Goal: Check status

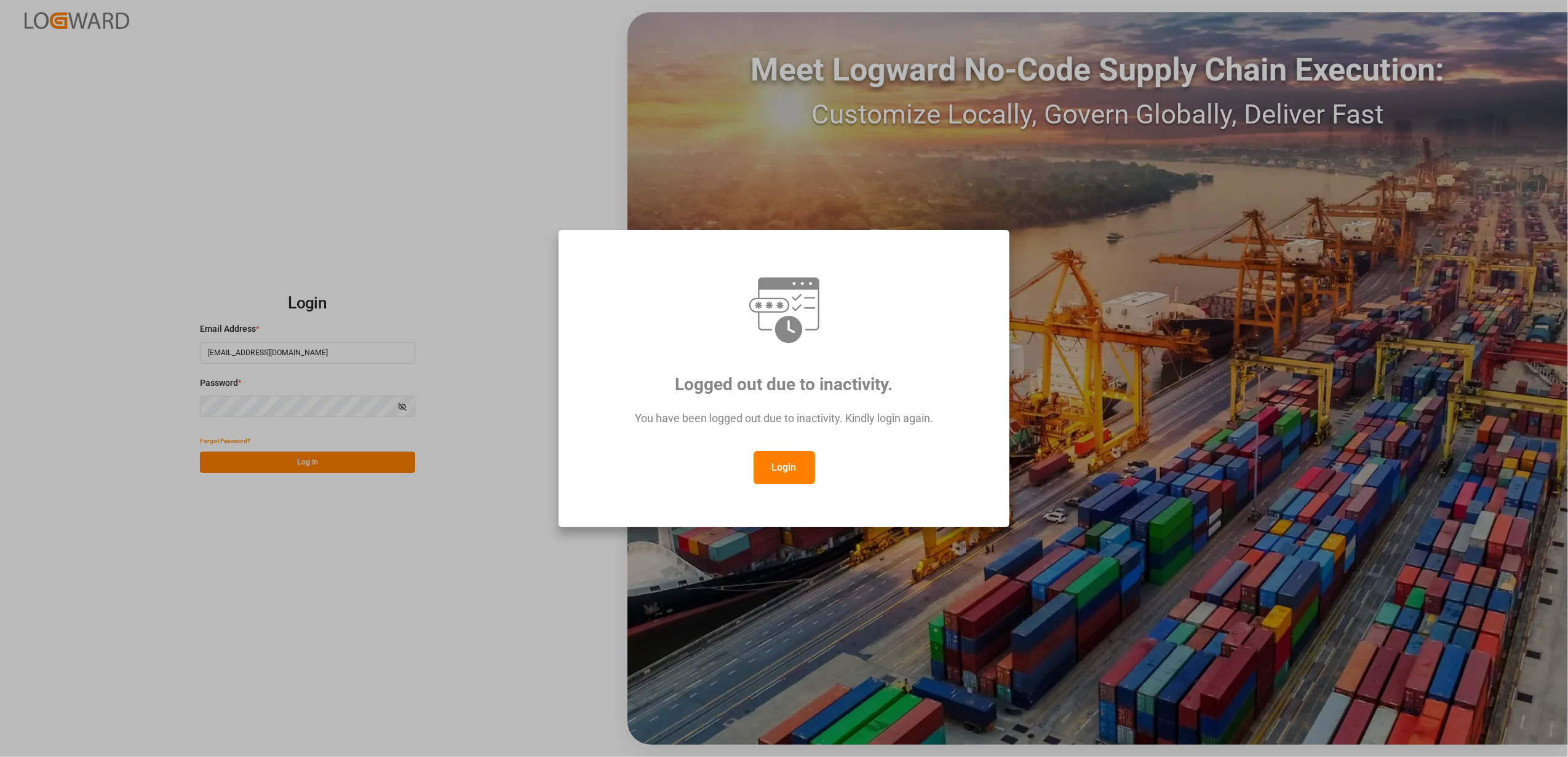
click at [331, 461] on div "Logged out due to inactivity. You have been logged out due to inactivity. Kindl…" at bounding box center [784, 378] width 1568 height 757
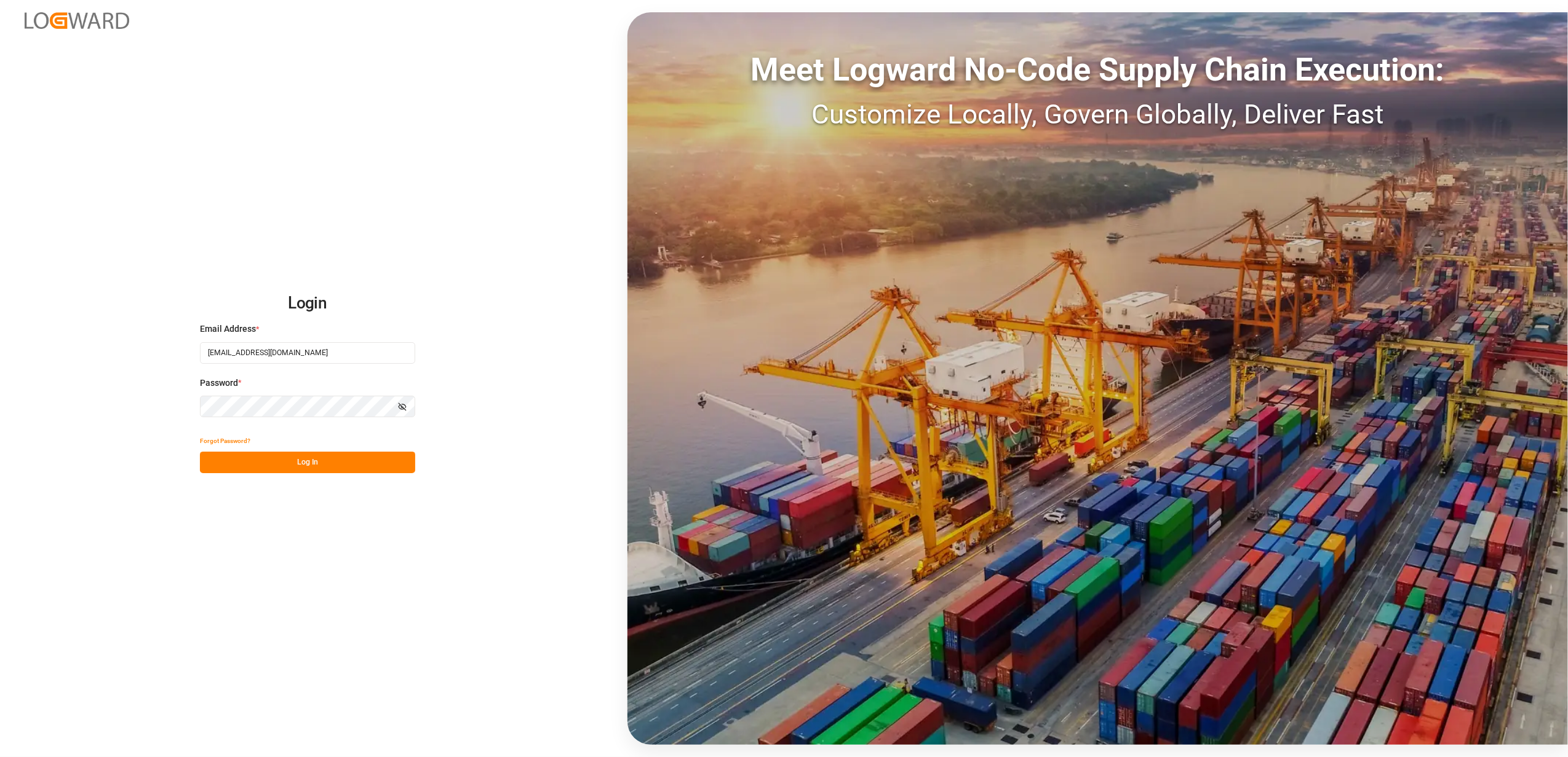
click at [331, 460] on button "Log In" at bounding box center [307, 463] width 215 height 22
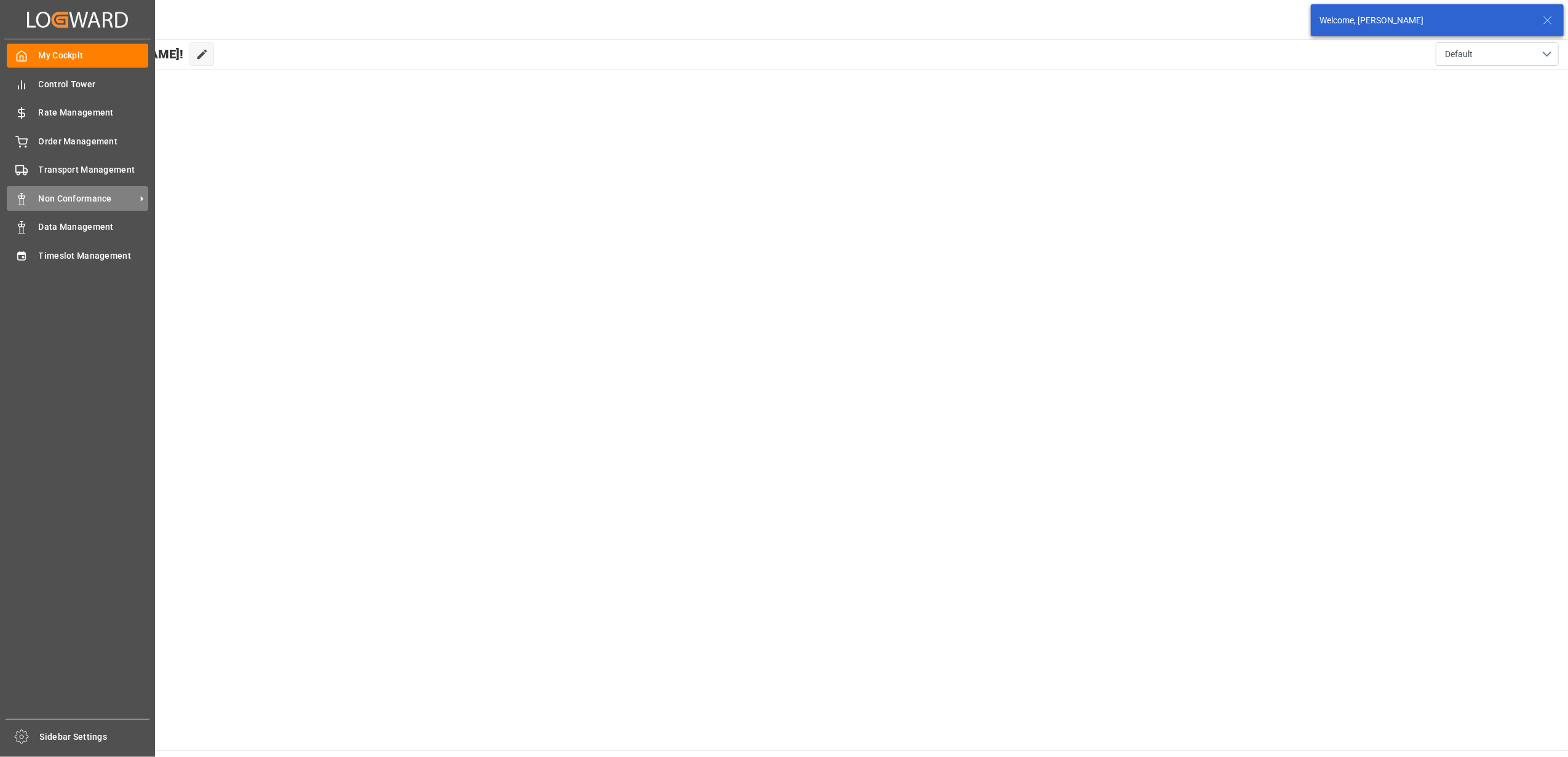
click at [74, 197] on span "Non Conformance" at bounding box center [87, 199] width 97 height 13
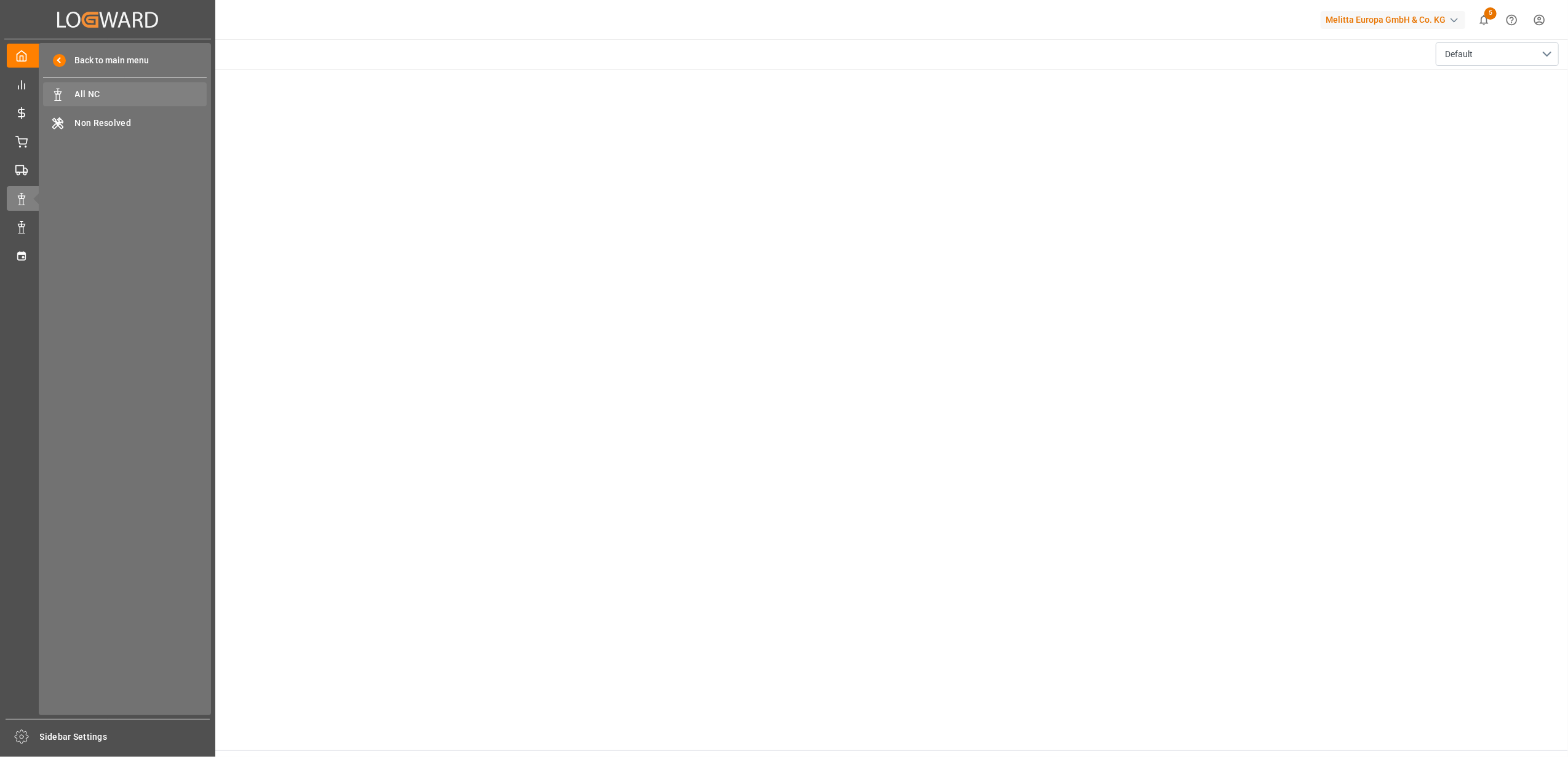
click at [79, 94] on span "All NC" at bounding box center [141, 94] width 133 height 13
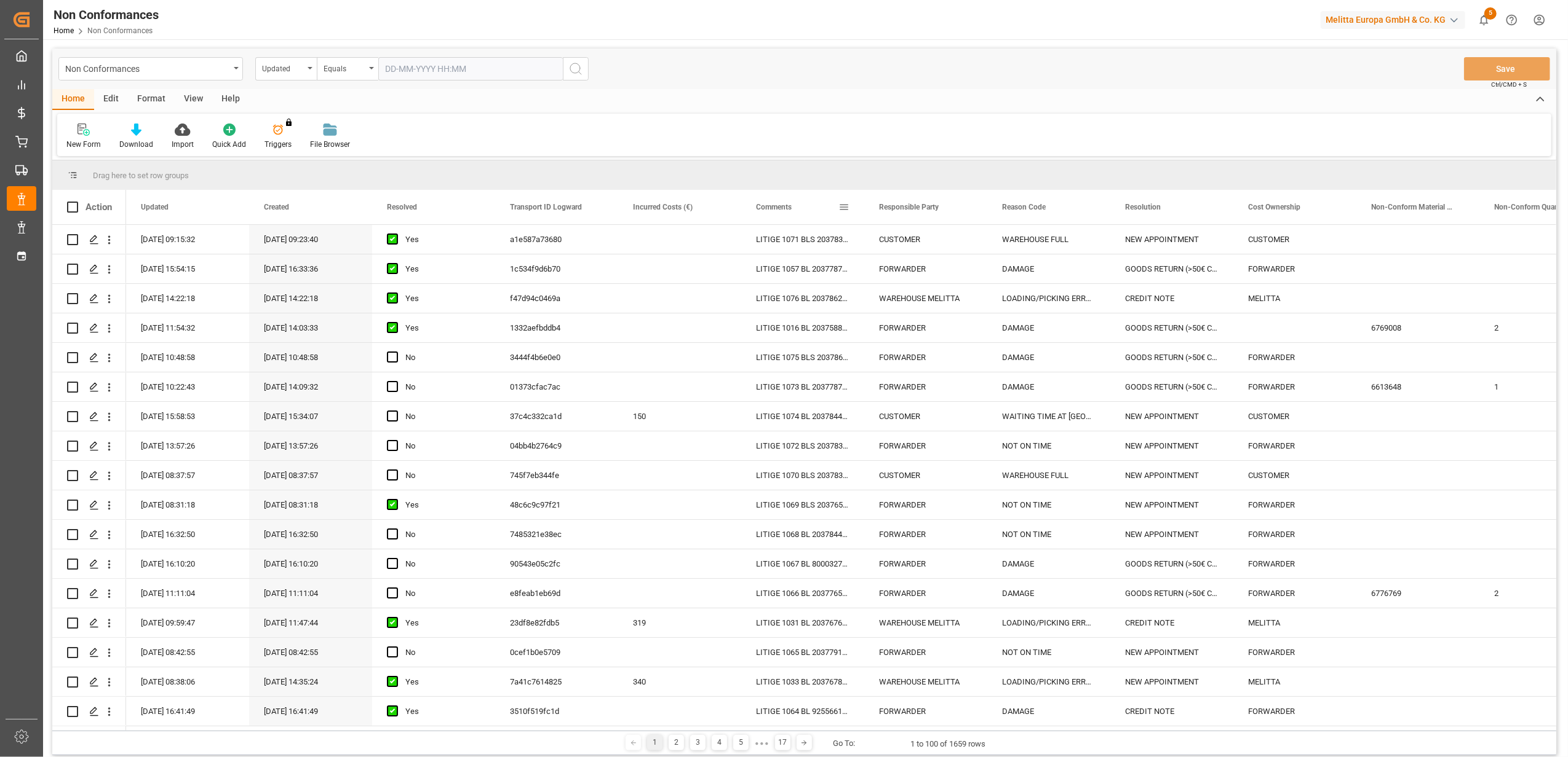
click at [846, 207] on span at bounding box center [844, 207] width 11 height 11
click at [897, 207] on span "filter" at bounding box center [901, 209] width 11 height 11
click at [955, 243] on span "Filtering operator" at bounding box center [955, 243] width 11 height 11
click at [926, 303] on div "Fuzzy search" at bounding box center [900, 302] width 120 height 20
drag, startPoint x: 930, startPoint y: 278, endPoint x: 1567, endPoint y: 213, distance: 640.3
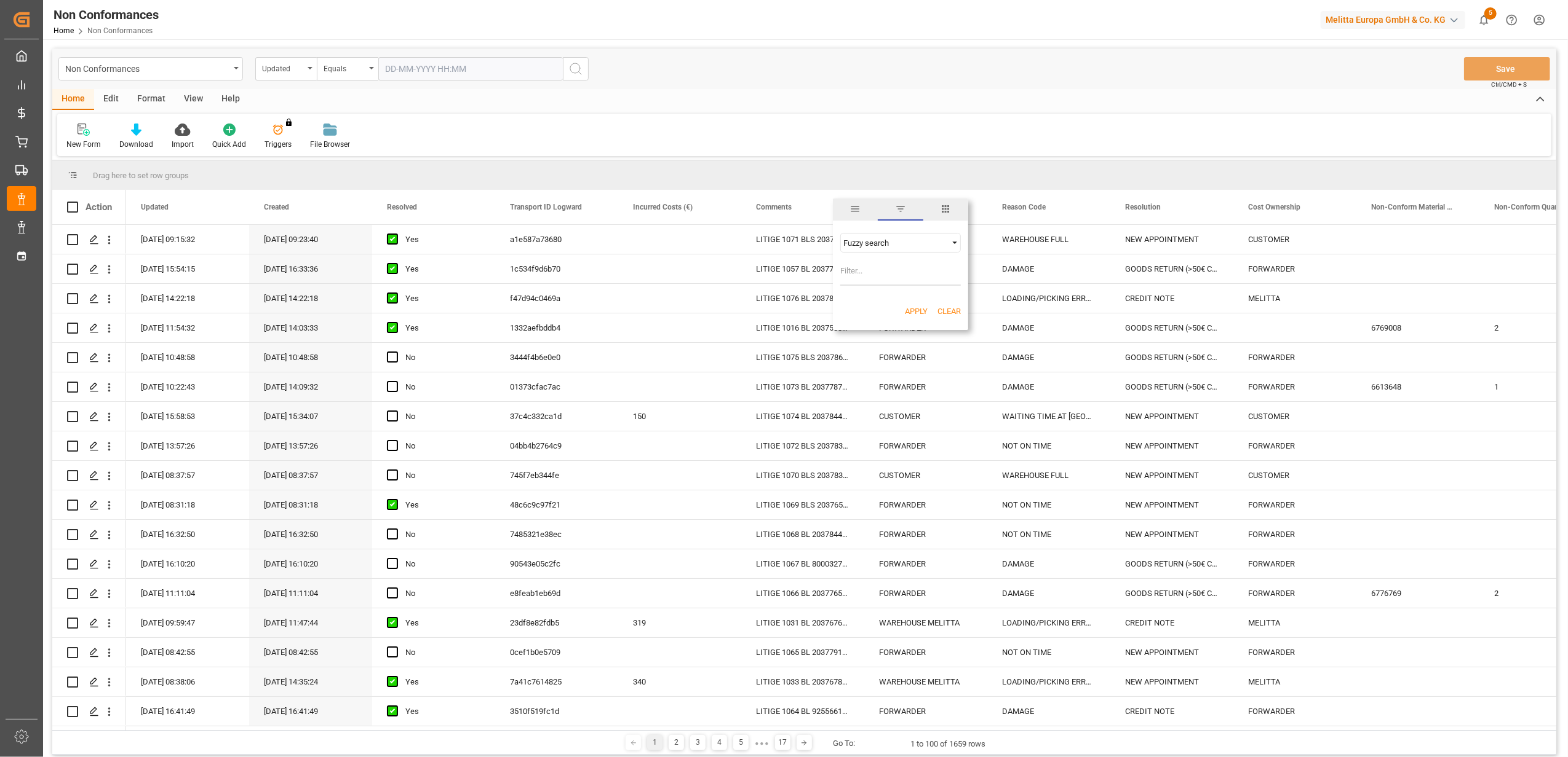
click at [931, 279] on input "Filter Value" at bounding box center [900, 273] width 120 height 25
type input "20377877"
click at [913, 307] on button "Apply" at bounding box center [916, 312] width 23 height 12
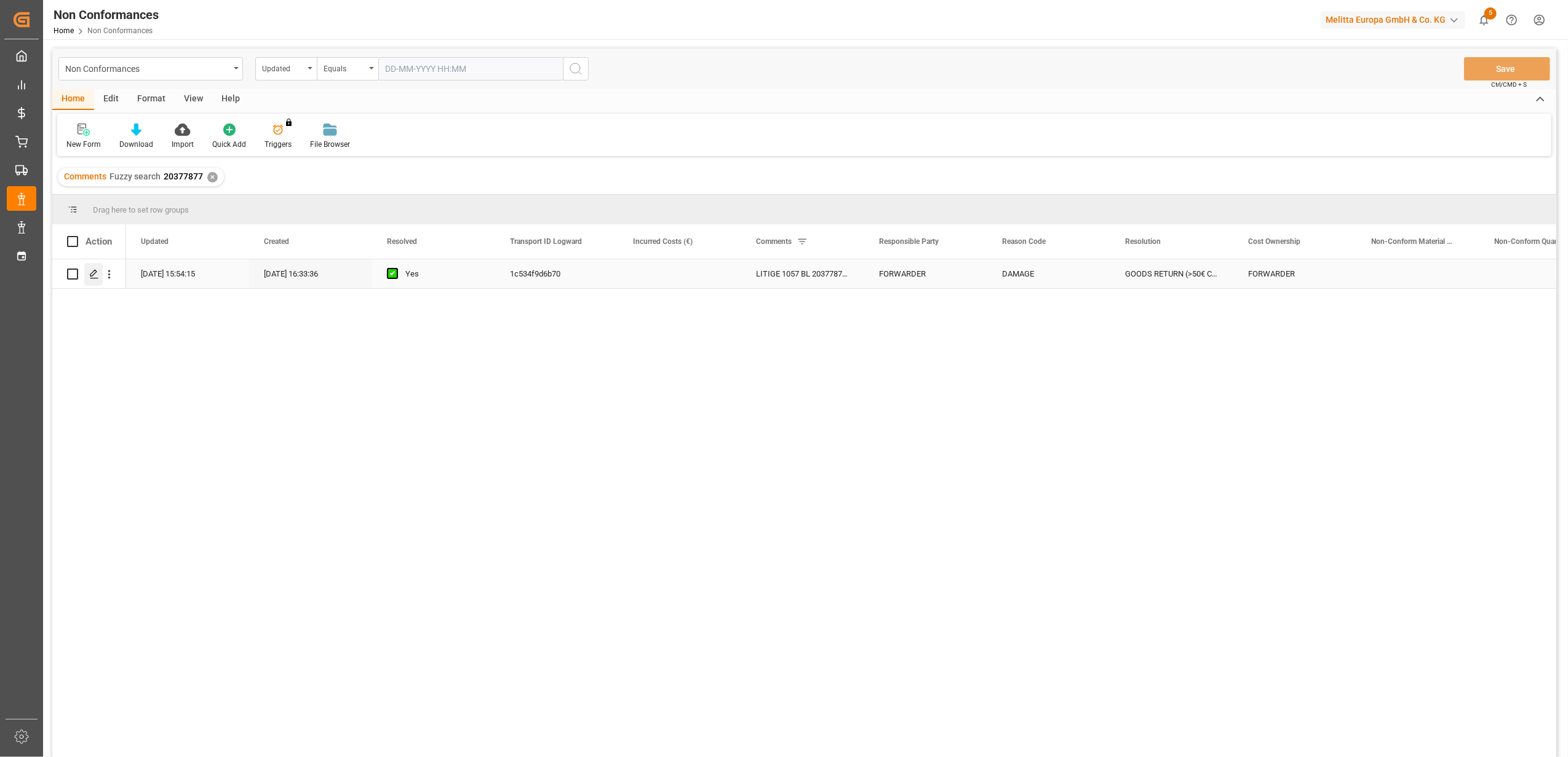
click at [87, 278] on div "Press SPACE to select this row." at bounding box center [93, 275] width 18 height 23
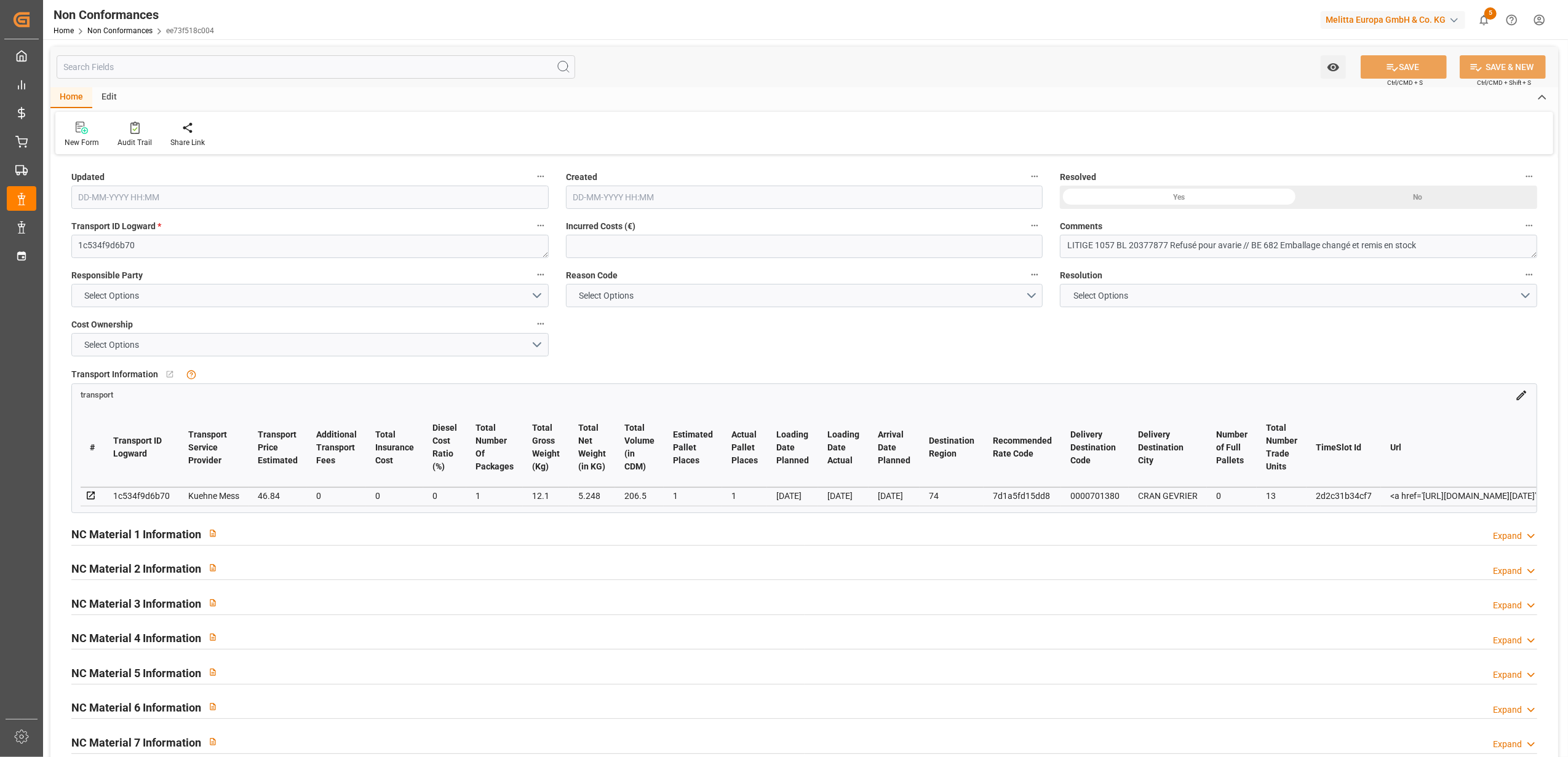
type input "[DATE] 13:54"
type input "[DATE] 14:33"
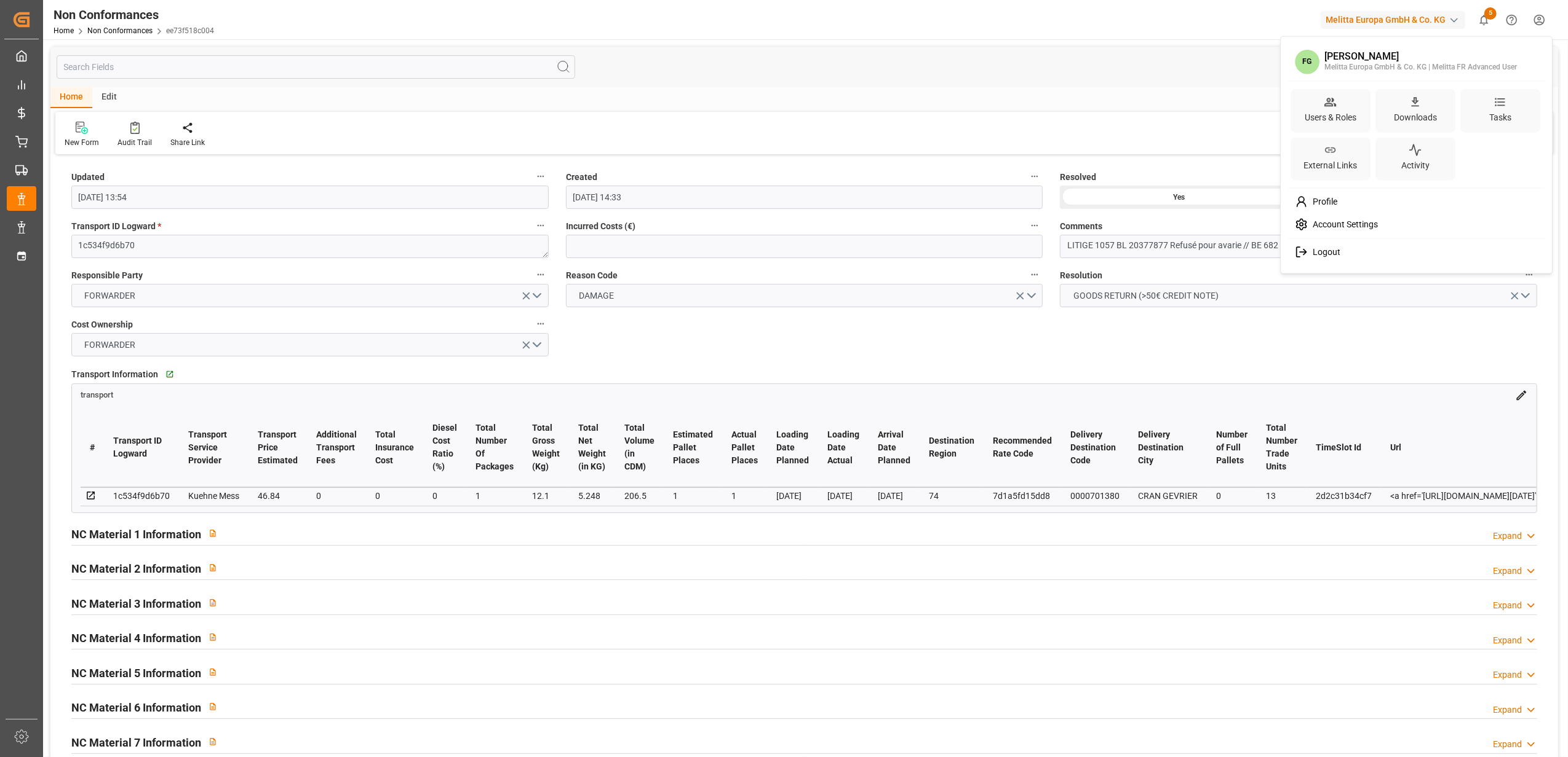
click at [1539, 23] on html "Created by potrace 1.15, written by [PERSON_NAME] [DATE]-[DATE] Created by potr…" at bounding box center [784, 378] width 1568 height 757
click at [1343, 256] on div "Logout" at bounding box center [1416, 253] width 252 height 23
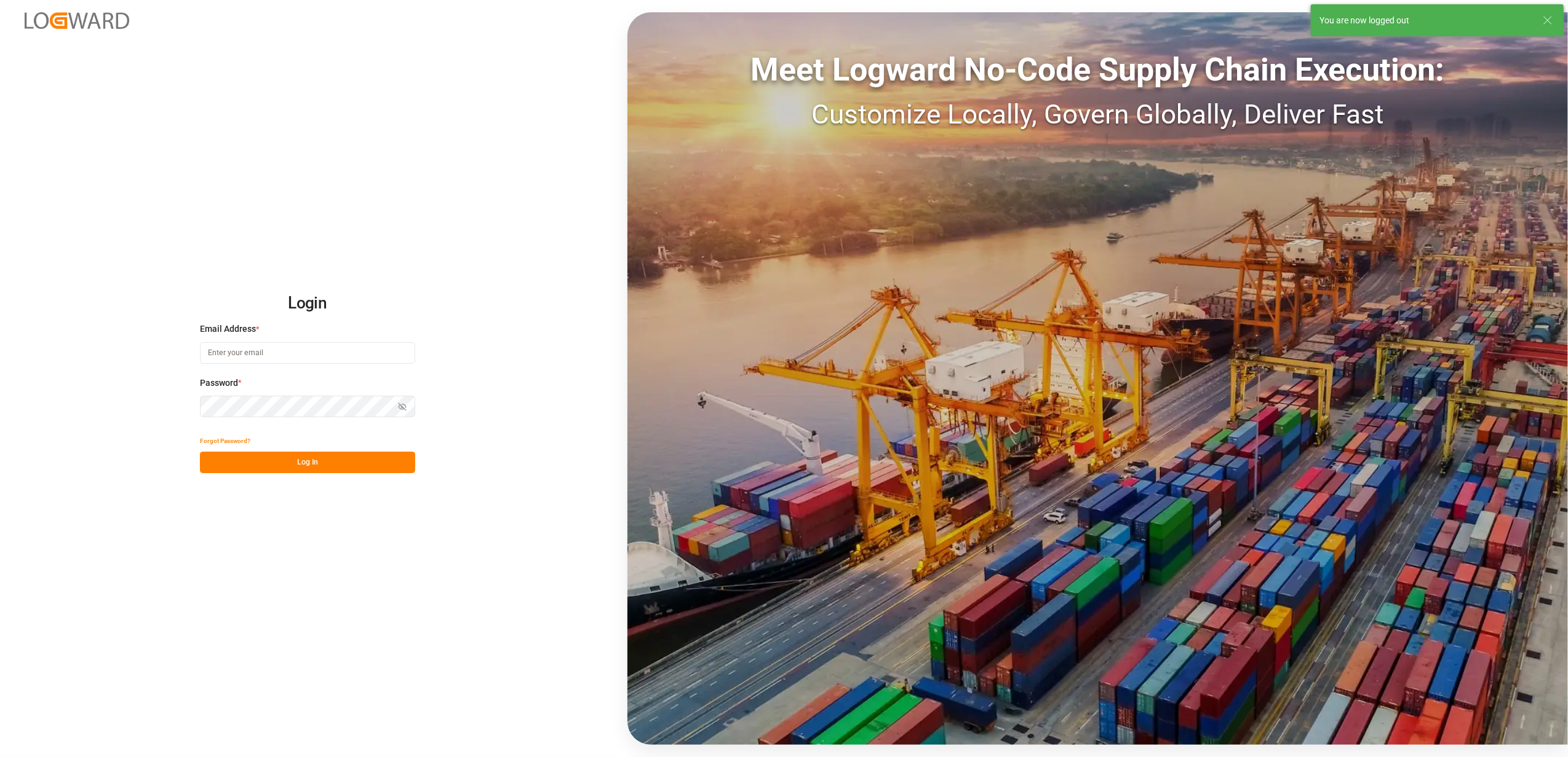
type input "[EMAIL_ADDRESS][DOMAIN_NAME]"
